Goal: Task Accomplishment & Management: Complete application form

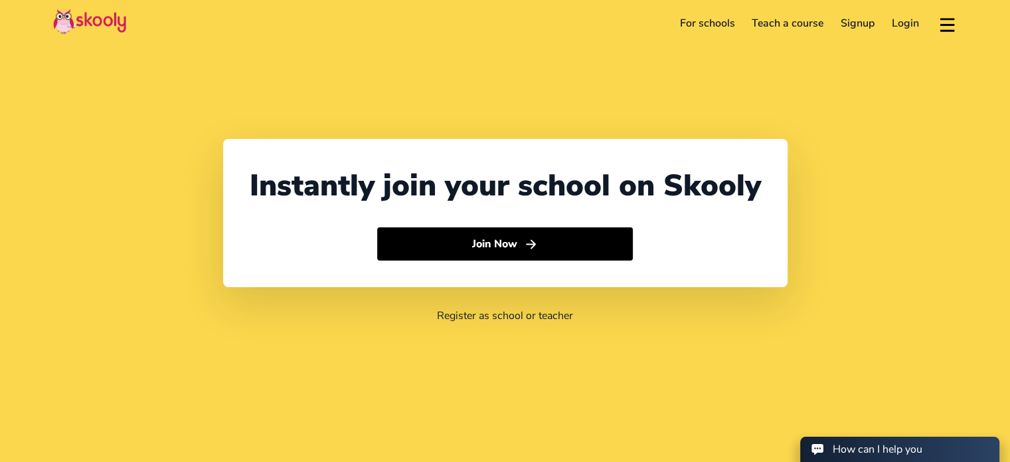
select select "91"
select select "India"
select select "[GEOGRAPHIC_DATA]/[GEOGRAPHIC_DATA]"
click at [723, 23] on link "For schools" at bounding box center [707, 23] width 72 height 21
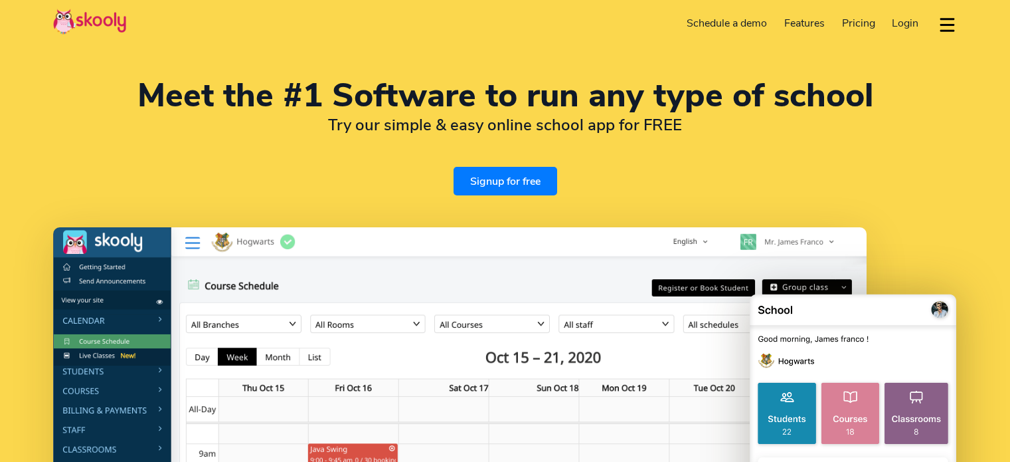
select select "en"
select select "91"
select select "India"
select select "[GEOGRAPHIC_DATA]/[GEOGRAPHIC_DATA]"
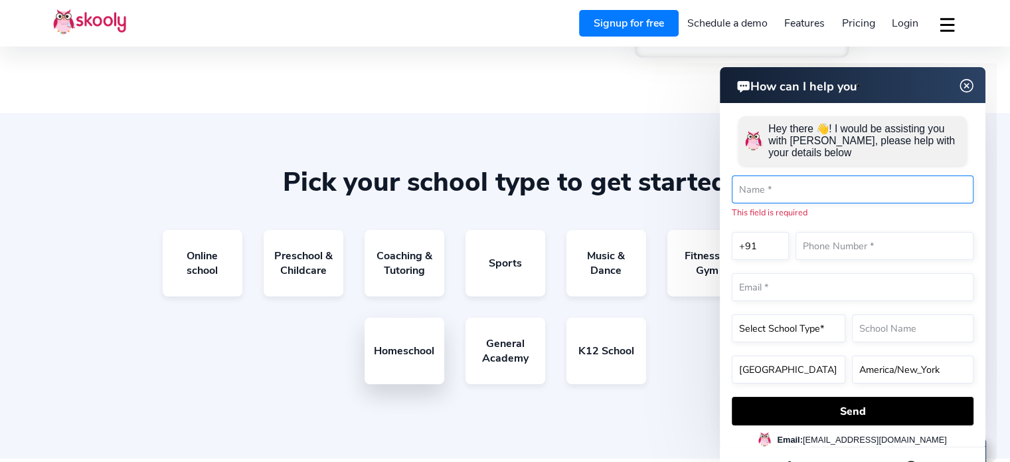
scroll to position [2324, 0]
click at [969, 76] on header "How can I help you" at bounding box center [853, 85] width 266 height 36
click at [968, 84] on img at bounding box center [966, 86] width 25 height 17
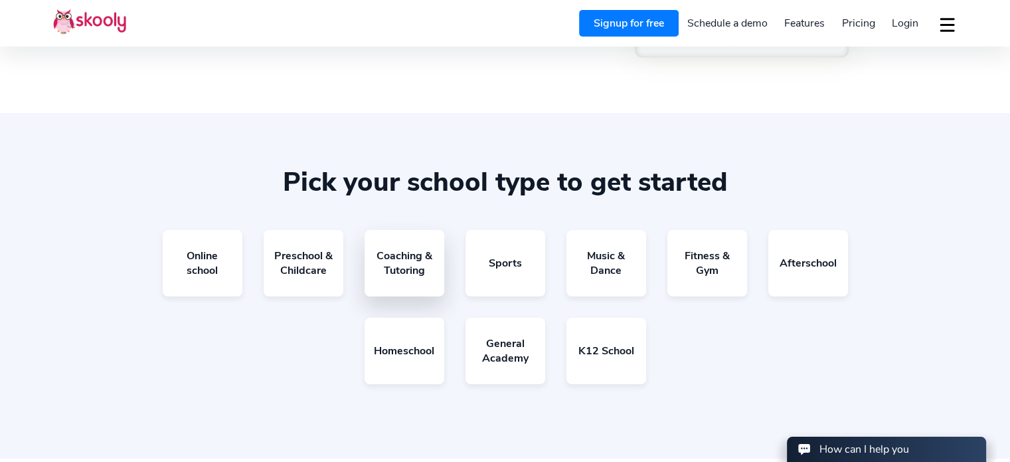
click at [385, 265] on link "Coaching & Tutoring" at bounding box center [405, 263] width 80 height 66
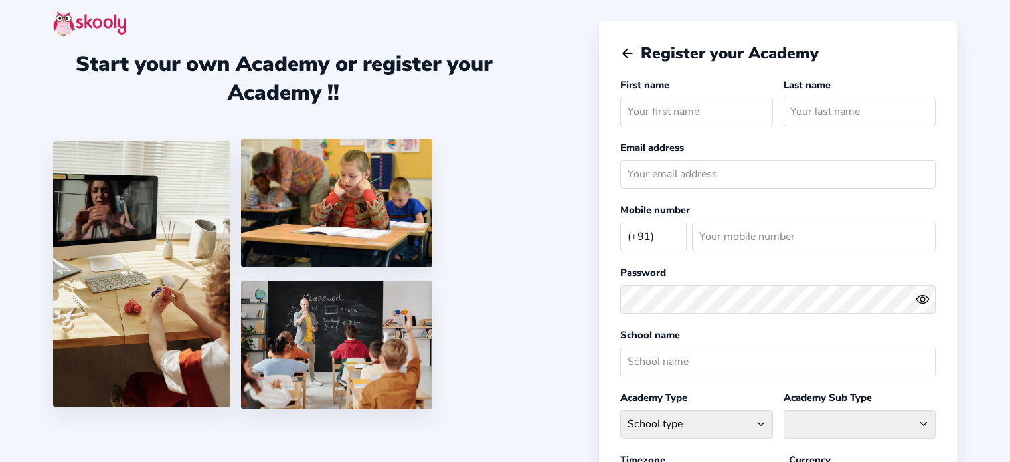
select select "IN"
click at [90, 31] on img at bounding box center [89, 24] width 73 height 26
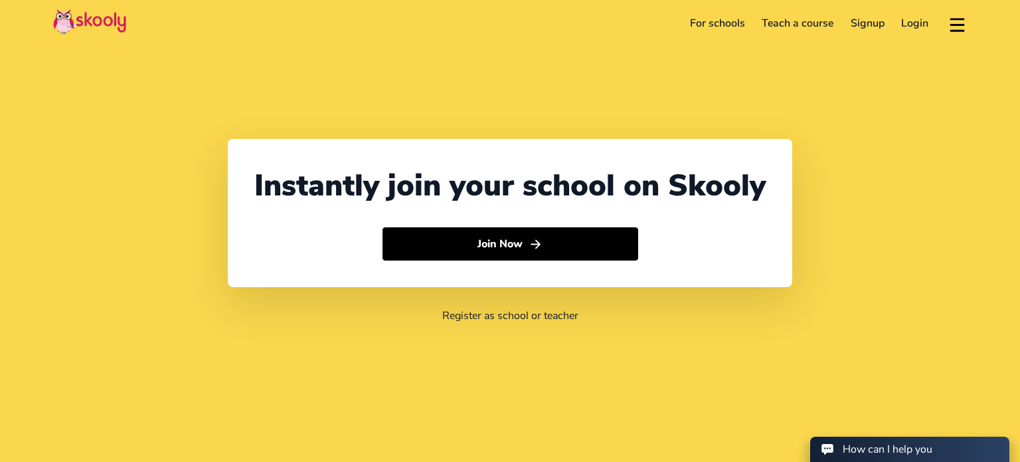
select select "91"
select select "[GEOGRAPHIC_DATA]"
select select "[GEOGRAPHIC_DATA]/[GEOGRAPHIC_DATA]"
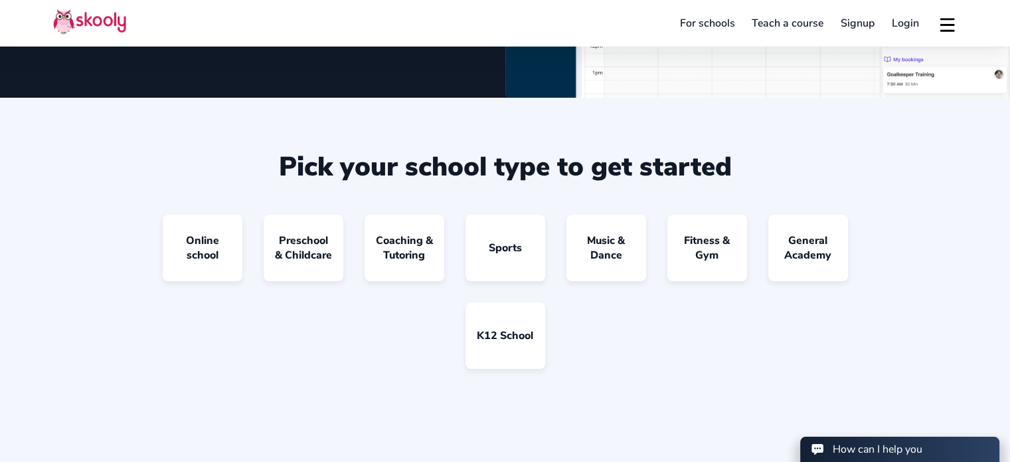
scroll to position [996, 0]
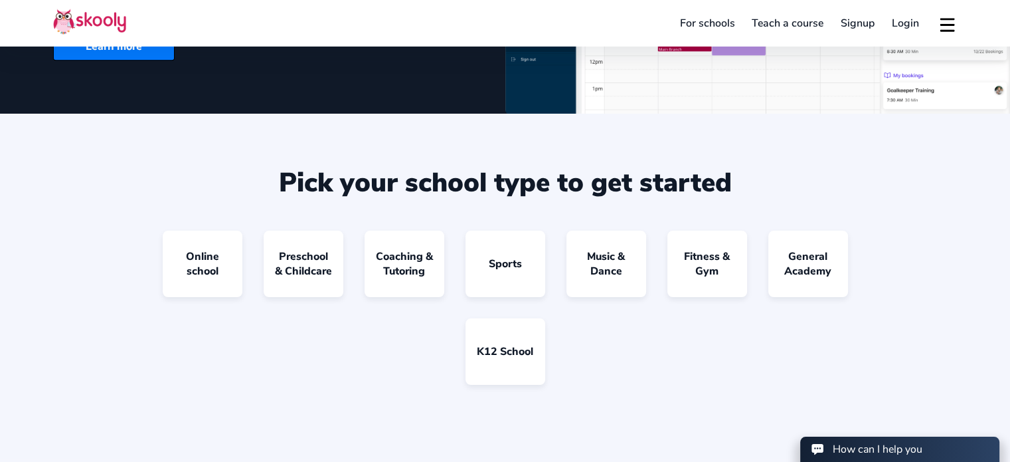
click at [411, 303] on div "Online school Preschool & Childcare Coaching & Tutoring Sports Music & Dance Fi…" at bounding box center [505, 317] width 904 height 175
click at [412, 280] on link "Coaching & Tutoring" at bounding box center [405, 263] width 80 height 66
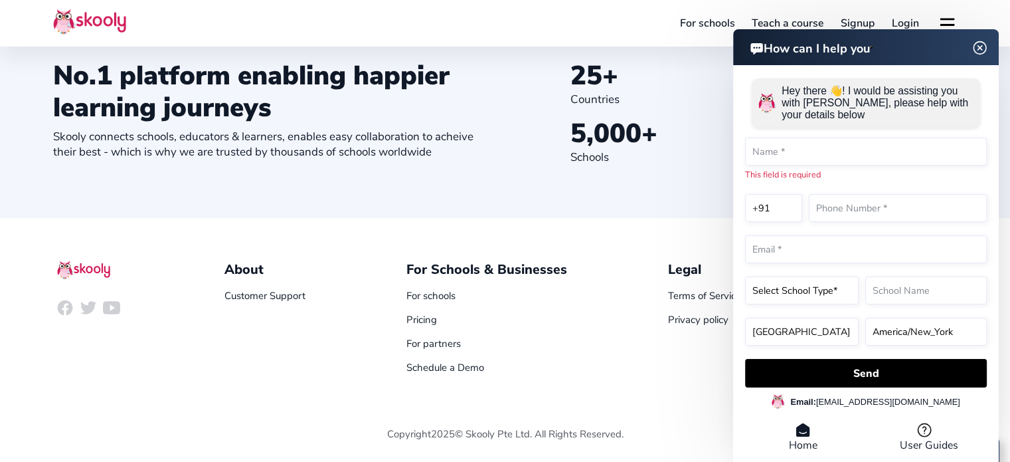
scroll to position [1451, 0]
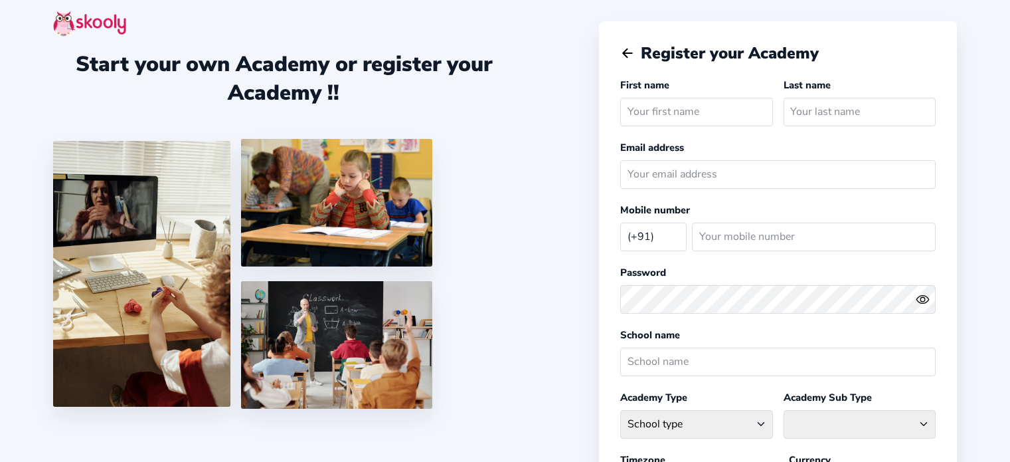
select select "IN"
